Goal: Task Accomplishment & Management: Manage account settings

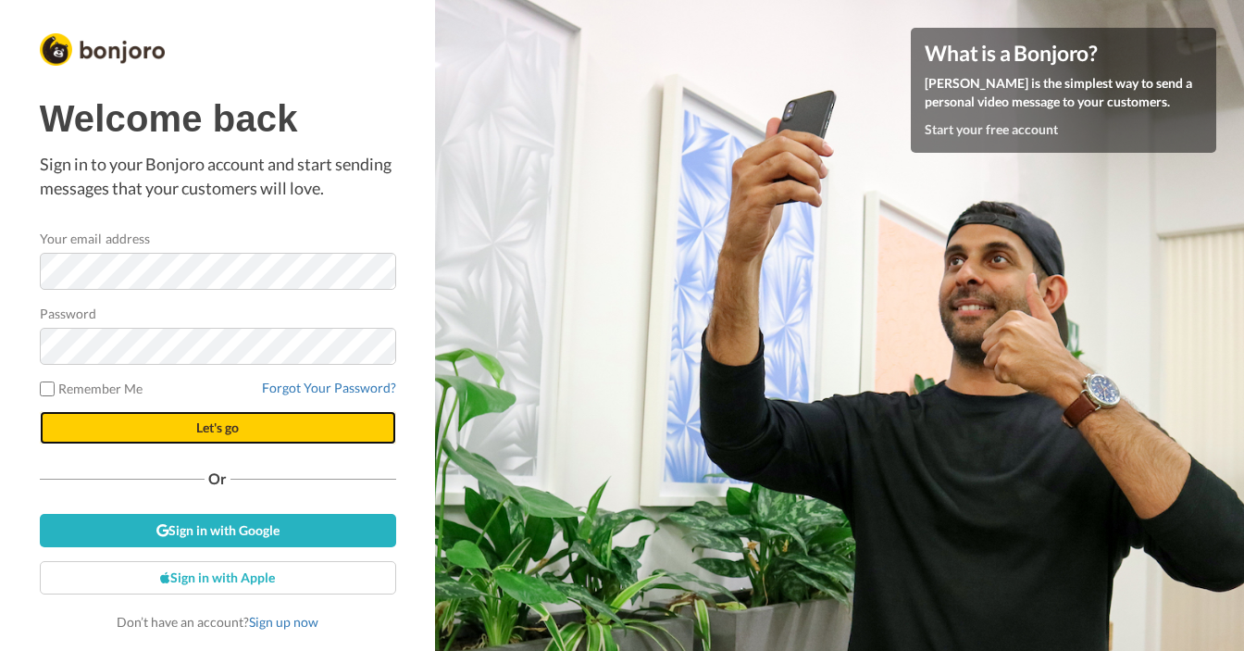
click at [267, 428] on button "Let's go" at bounding box center [218, 427] width 356 height 33
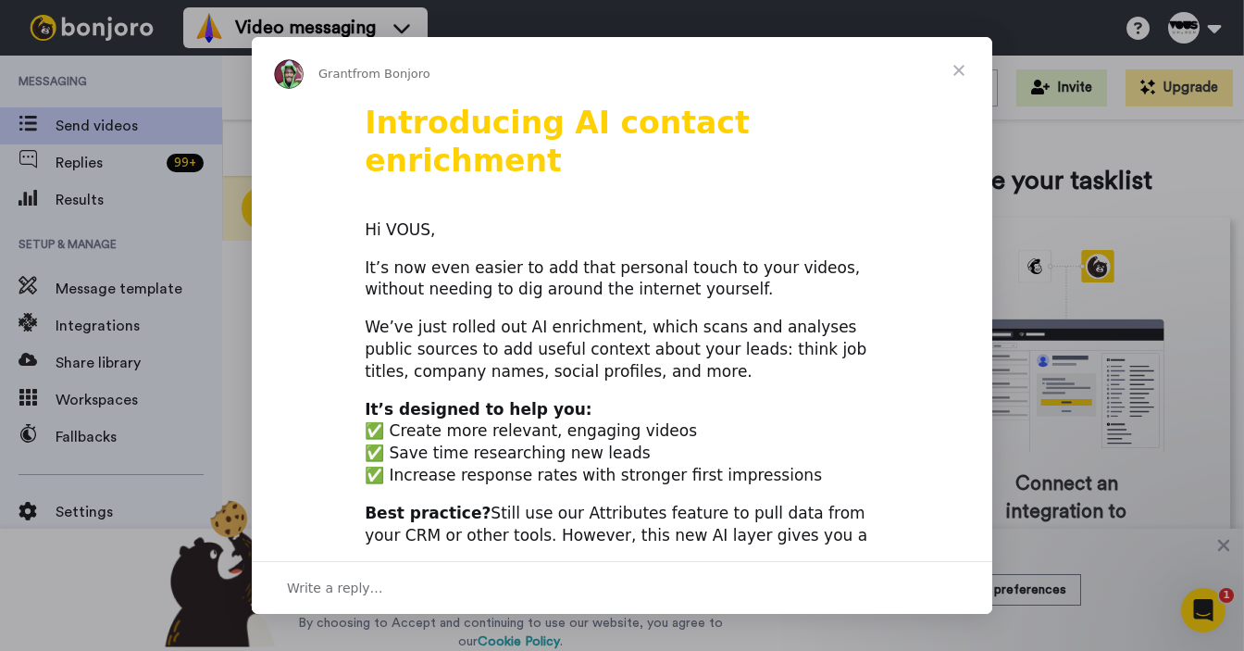
click at [956, 68] on span "Close" at bounding box center [958, 70] width 67 height 67
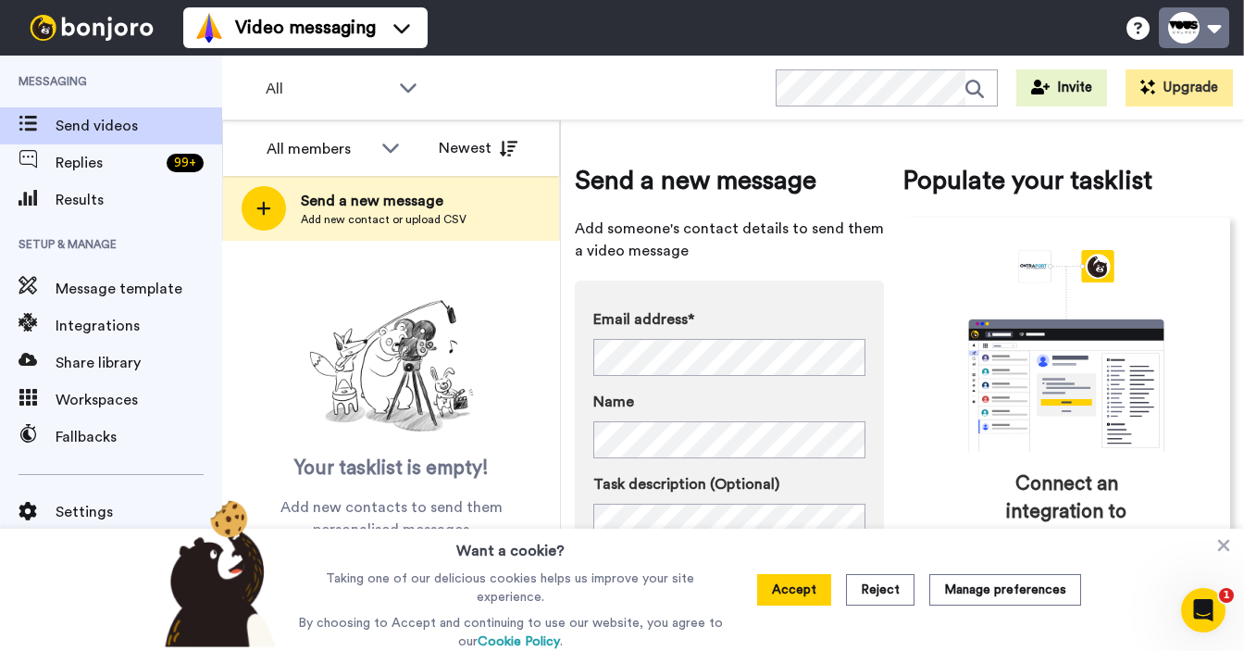
click at [1211, 28] on button at bounding box center [1194, 27] width 70 height 41
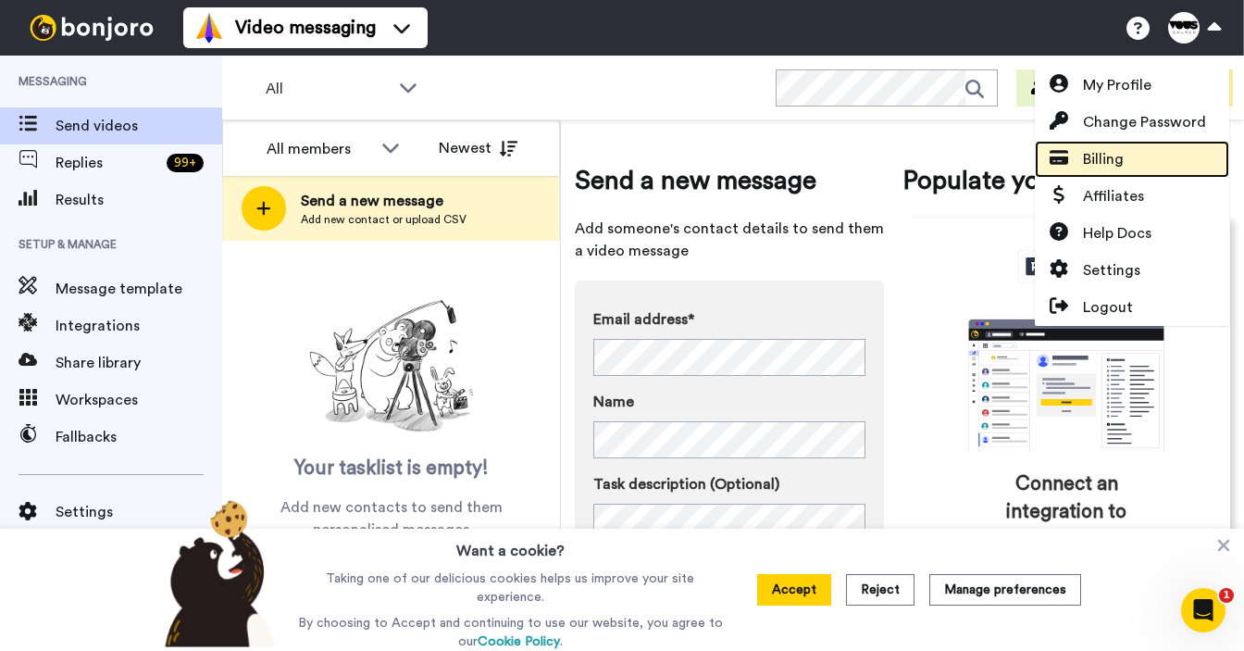
click at [1091, 168] on span "Billing" at bounding box center [1103, 159] width 41 height 22
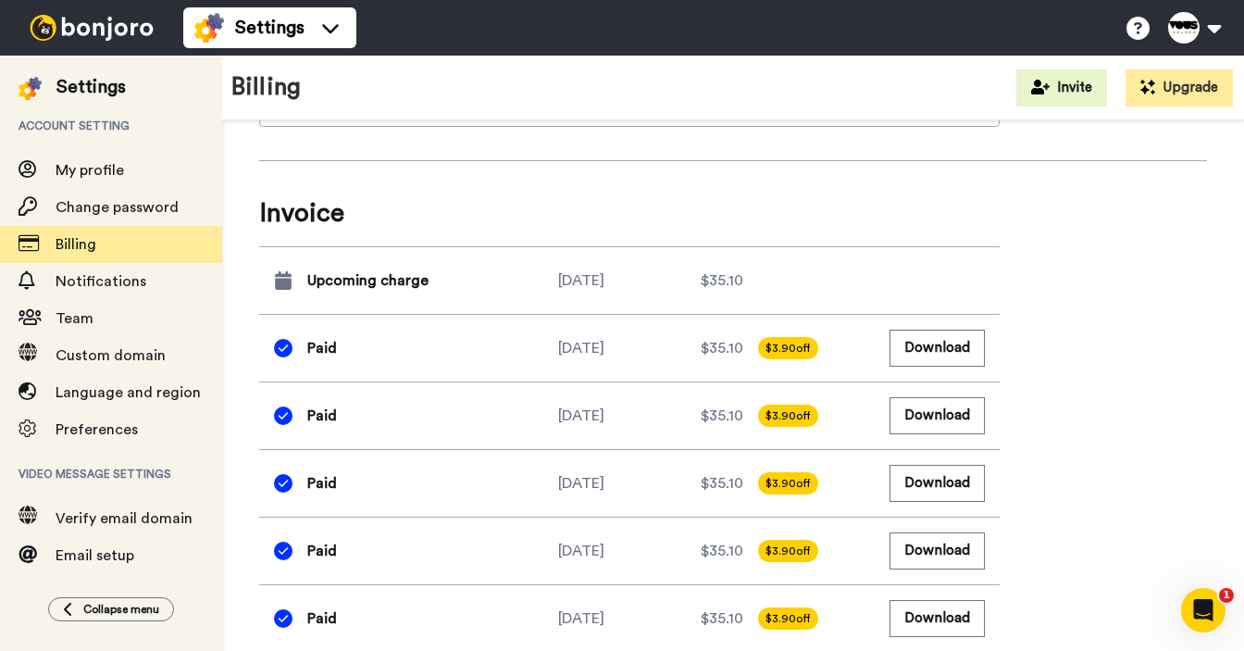
scroll to position [779, 0]
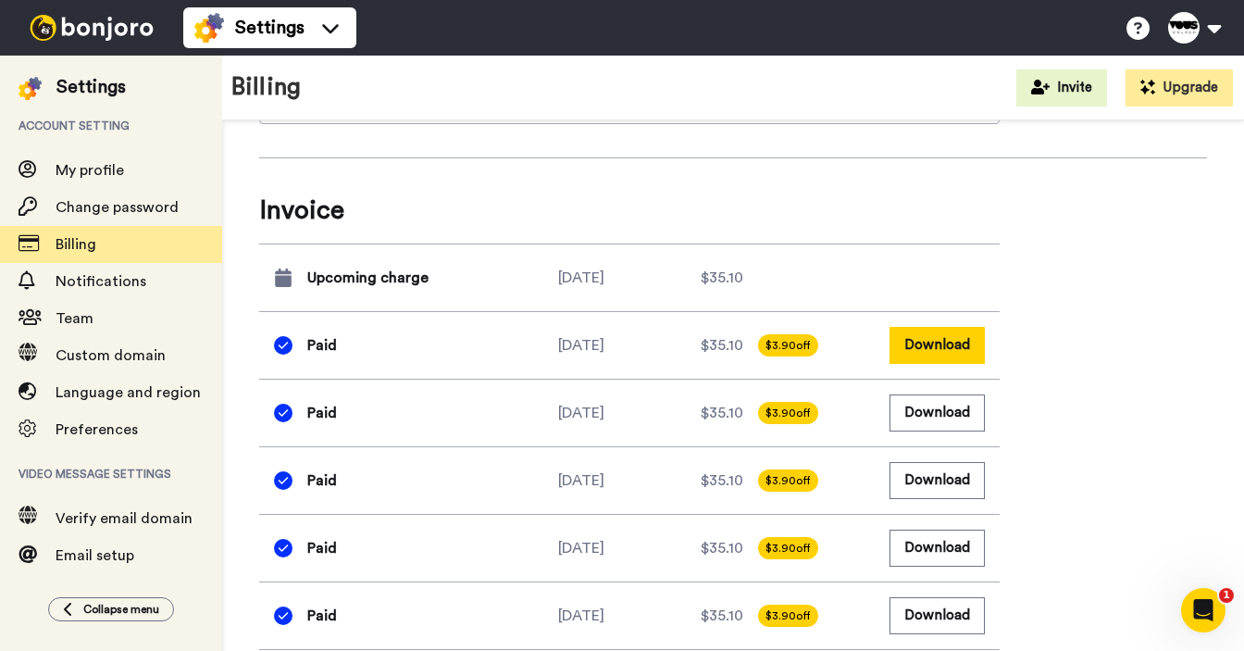
click at [945, 341] on button "Download" at bounding box center [936, 345] width 95 height 36
